Goal: Find contact information: Obtain details needed to contact an individual or organization

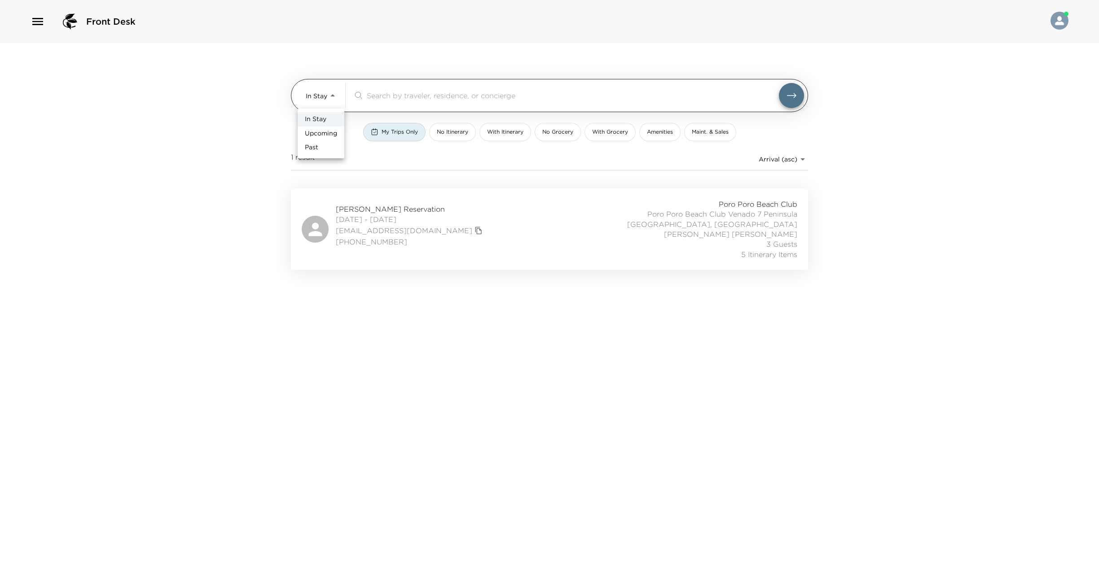
click at [331, 93] on body "Front Desk In Stay In-Stay ​ My Trips Only No Itinerary With Itinerary No Groce…" at bounding box center [549, 283] width 1099 height 566
click at [324, 136] on span "Upcoming" at bounding box center [321, 133] width 32 height 9
type input "Upcoming"
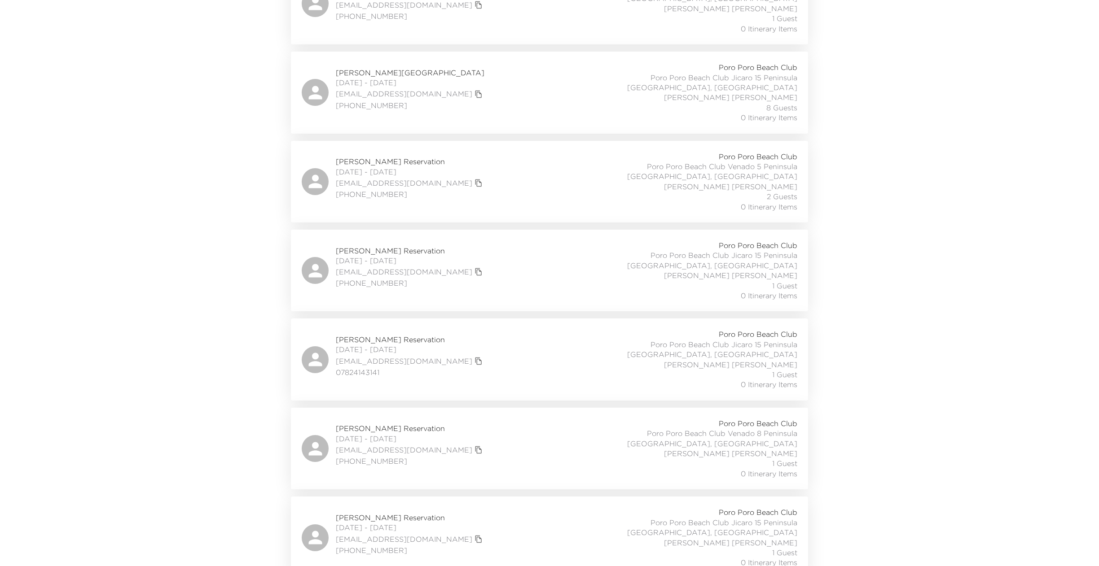
scroll to position [405, 0]
click at [520, 300] on div "Lauri Sanders Reservation 12/09/2025 - 12/16/2025 laurisanders@hotmail.com (650…" at bounding box center [550, 270] width 496 height 60
click at [532, 291] on div "Lauri Sanders Reservation 12/09/2025 - 12/16/2025 laurisanders@hotmail.com (650…" at bounding box center [550, 270] width 496 height 60
click at [520, 389] on div "Madeline Rice Reservation 12/16/2025 - 12/21/2025 madelinemrice@outlook.com 078…" at bounding box center [550, 359] width 496 height 60
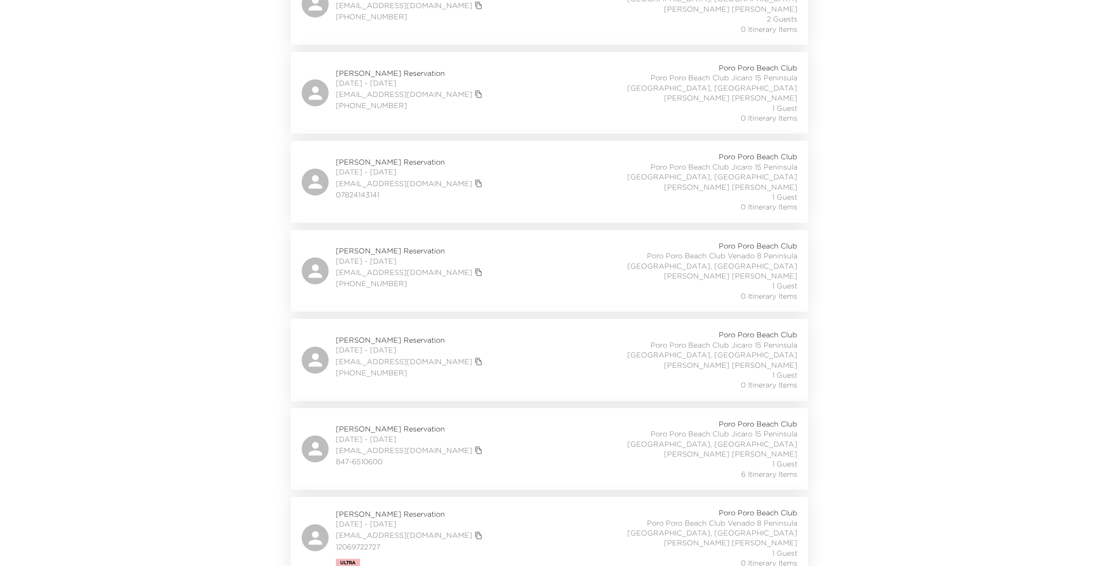
click at [540, 301] on div "Roberta Portegello Reservation 12/21/2025 - 12/26/2025 rporteg@aol.com 732-614-…" at bounding box center [550, 271] width 496 height 60
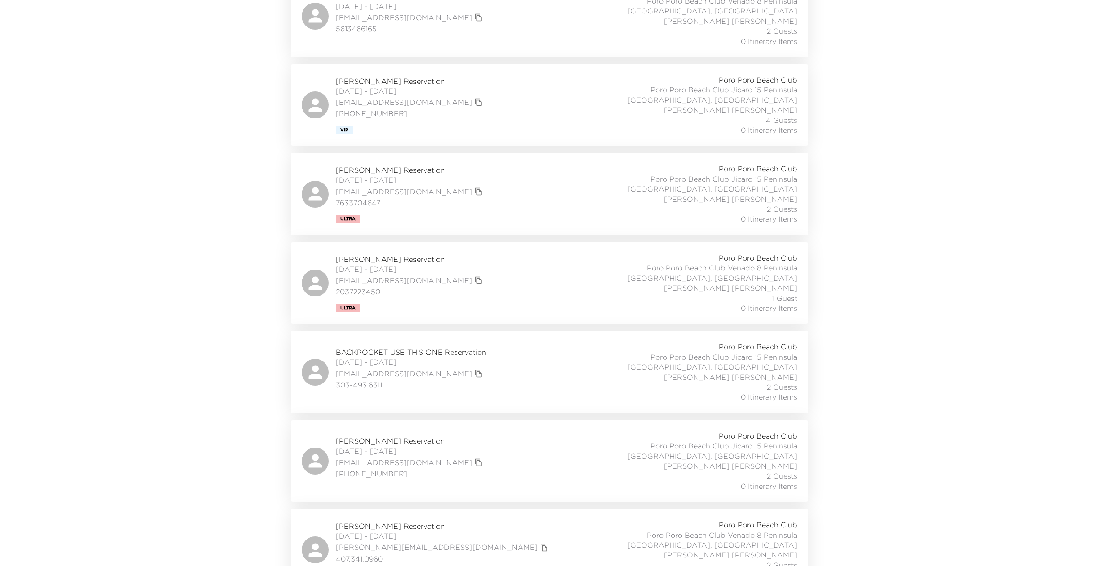
scroll to position [2090, 0]
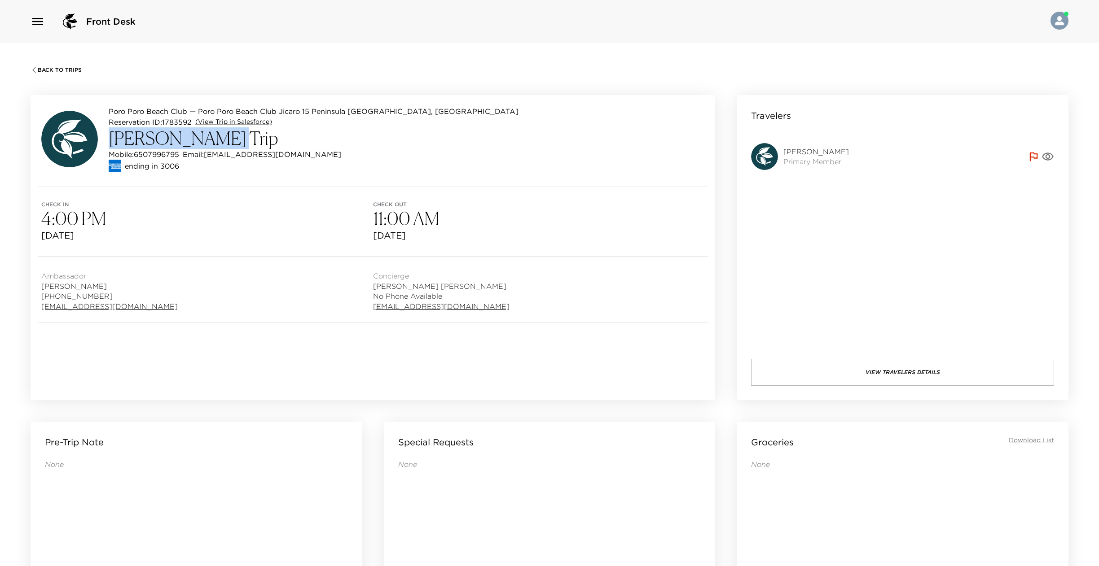
drag, startPoint x: 207, startPoint y: 140, endPoint x: 107, endPoint y: 147, distance: 100.8
click at [107, 147] on div "Poro Poro Beach Club — Poro Poro Beach Club Jicaro 15 Peninsula Papagayo, Costa…" at bounding box center [279, 139] width 477 height 66
copy h3 "Lauri Sanders"
click at [244, 125] on link "(View Trip in Salesforce)" at bounding box center [233, 122] width 77 height 9
click at [233, 166] on div "ending in 3006" at bounding box center [314, 166] width 410 height 13
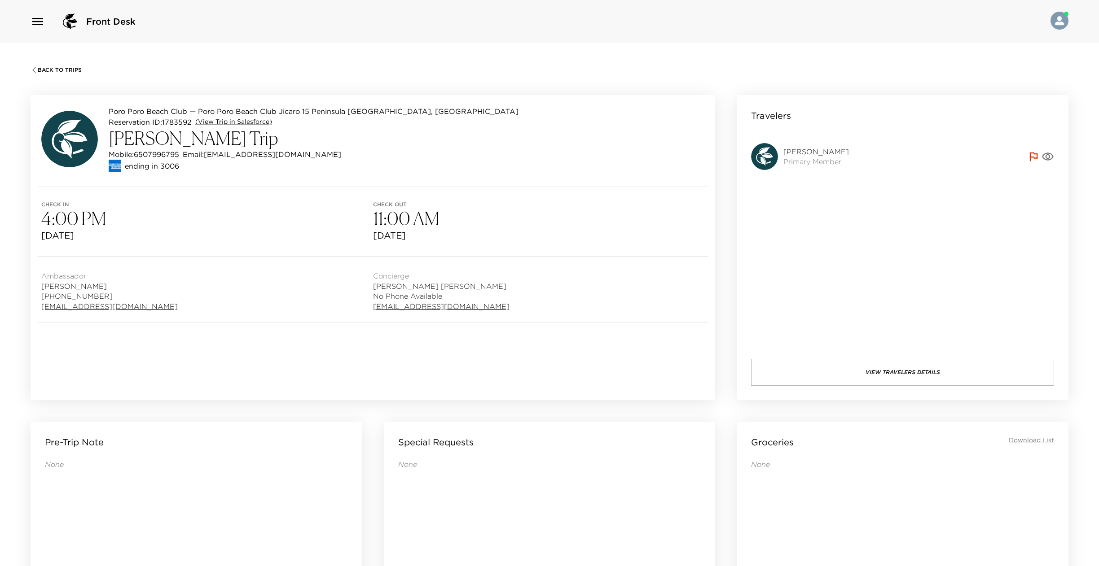
drag, startPoint x: 338, startPoint y: 158, endPoint x: 220, endPoint y: 159, distance: 117.6
click at [220, 159] on div "Mobile: 6507996795 Email: laurisanders@hotmail.com" at bounding box center [314, 154] width 410 height 11
copy p "laurisanders@hotmail.com"
click at [272, 127] on link "(View Trip in Salesforce)" at bounding box center [233, 122] width 77 height 9
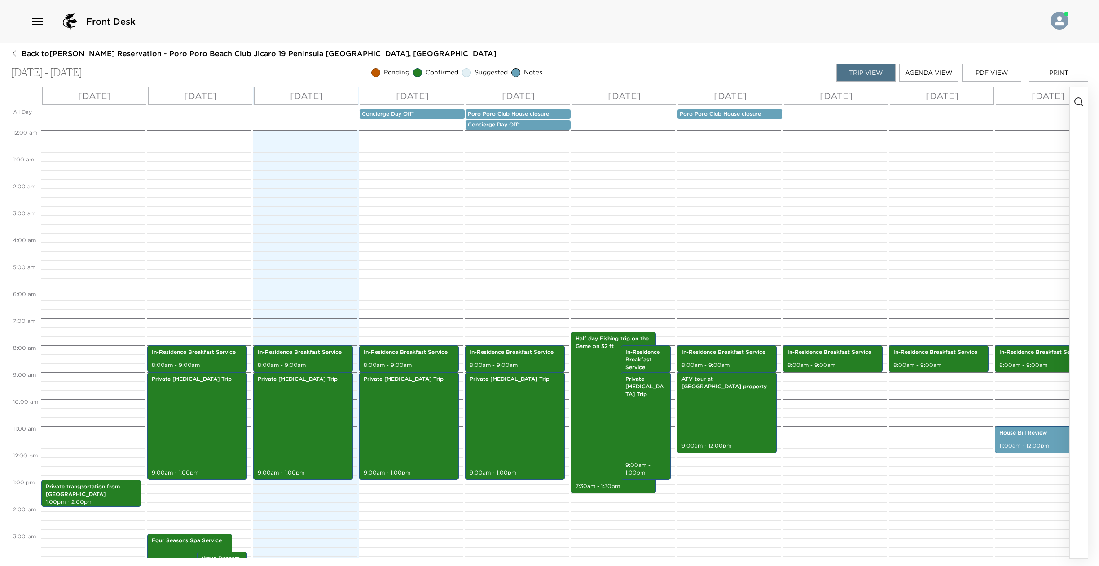
scroll to position [237, 0]
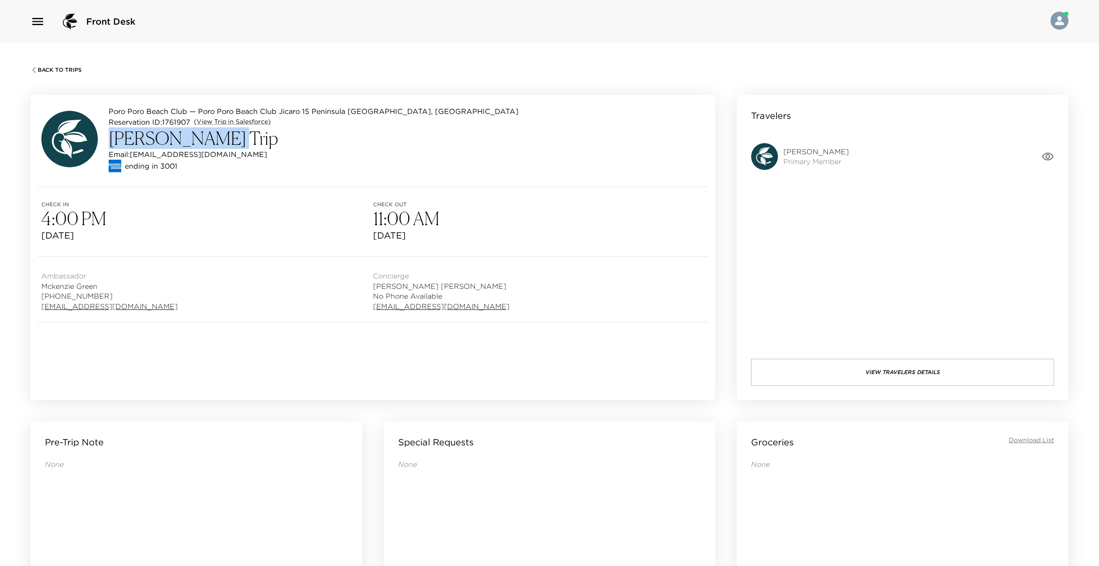
drag, startPoint x: 212, startPoint y: 143, endPoint x: 109, endPoint y: 145, distance: 103.3
click at [109, 145] on h3 "[PERSON_NAME] Trip" at bounding box center [314, 138] width 410 height 22
click at [271, 125] on link "(View Trip in Salesforce)" at bounding box center [232, 122] width 77 height 9
click at [266, 158] on div "Email: [EMAIL_ADDRESS][DOMAIN_NAME]" at bounding box center [314, 154] width 410 height 11
drag, startPoint x: 268, startPoint y: 154, endPoint x: 136, endPoint y: 160, distance: 131.2
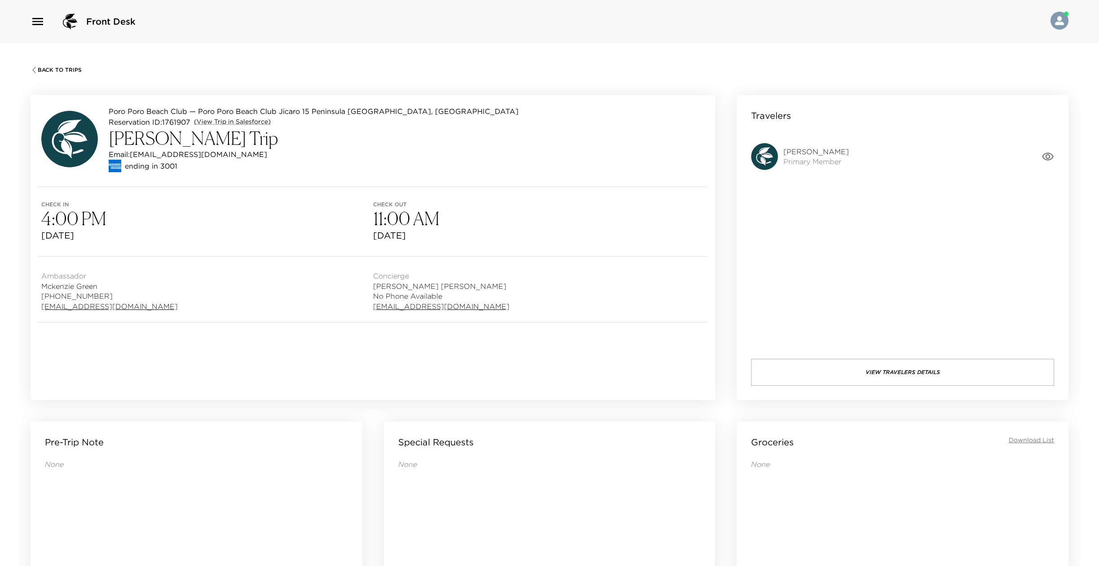
click at [136, 160] on div "Email: [EMAIL_ADDRESS][DOMAIN_NAME]" at bounding box center [314, 154] width 410 height 11
copy p "[EMAIL_ADDRESS][DOMAIN_NAME]"
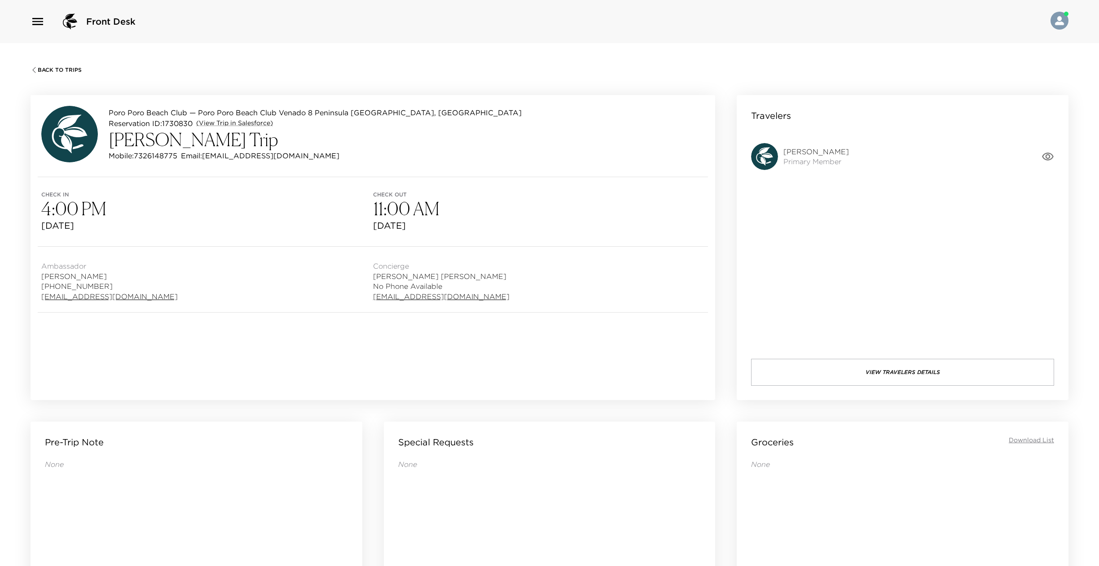
drag, startPoint x: 243, startPoint y: 139, endPoint x: 104, endPoint y: 149, distance: 139.5
click at [104, 149] on div "Poro Poro Beach Club — [GEOGRAPHIC_DATA] [GEOGRAPHIC_DATA], [GEOGRAPHIC_DATA] I…" at bounding box center [281, 134] width 480 height 57
copy h3 "[PERSON_NAME]"
click at [273, 125] on link "(View Trip in Salesforce)" at bounding box center [234, 123] width 77 height 9
drag, startPoint x: 298, startPoint y: 154, endPoint x: 216, endPoint y: 161, distance: 81.9
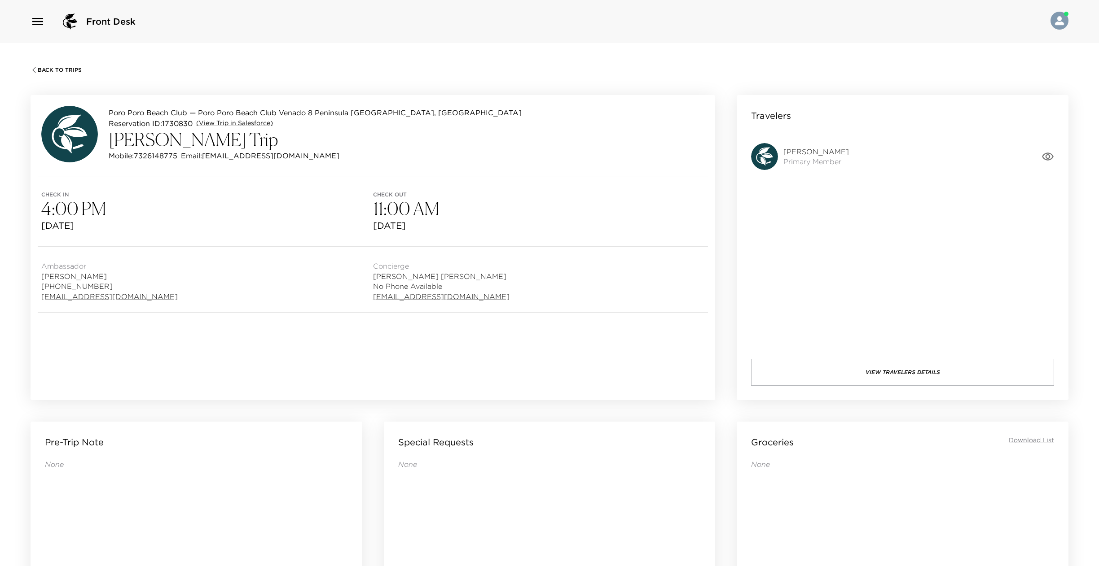
click at [216, 161] on div "Mobile: [PHONE_NUMBER] Email: [EMAIL_ADDRESS][DOMAIN_NAME]" at bounding box center [315, 155] width 413 height 11
copy p "[EMAIL_ADDRESS][DOMAIN_NAME]"
